Goal: Task Accomplishment & Management: Manage account settings

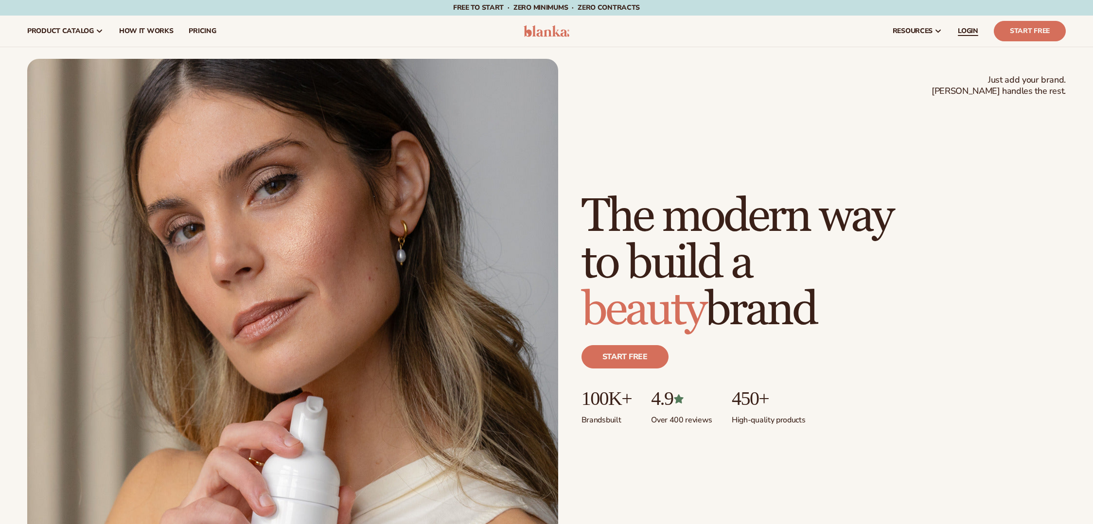
click at [975, 33] on span "LOGIN" at bounding box center [968, 31] width 20 height 8
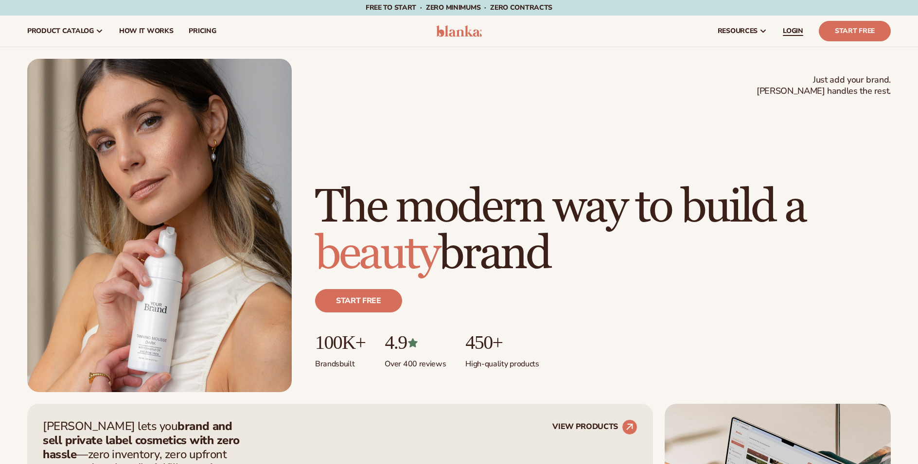
click at [789, 24] on link "LOGIN" at bounding box center [793, 31] width 36 height 31
